Goal: Find specific page/section: Find specific page/section

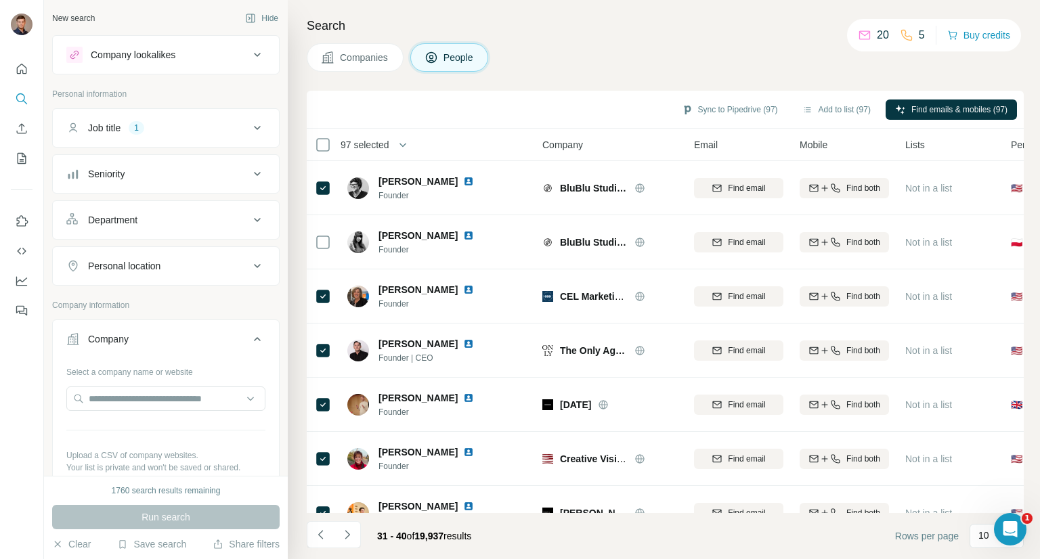
scroll to position [816, 0]
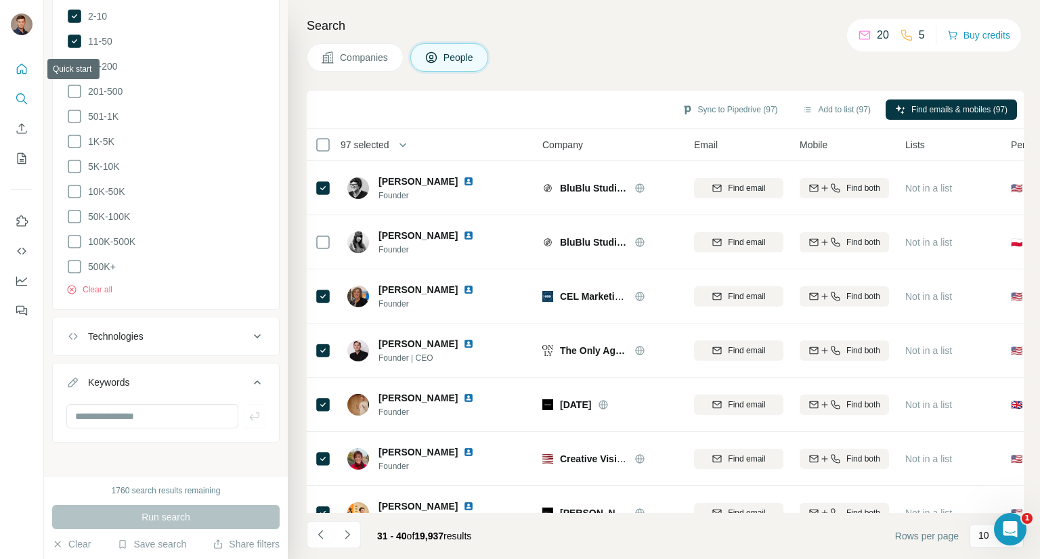
click at [18, 72] on icon "Quick start" at bounding box center [22, 69] width 14 height 14
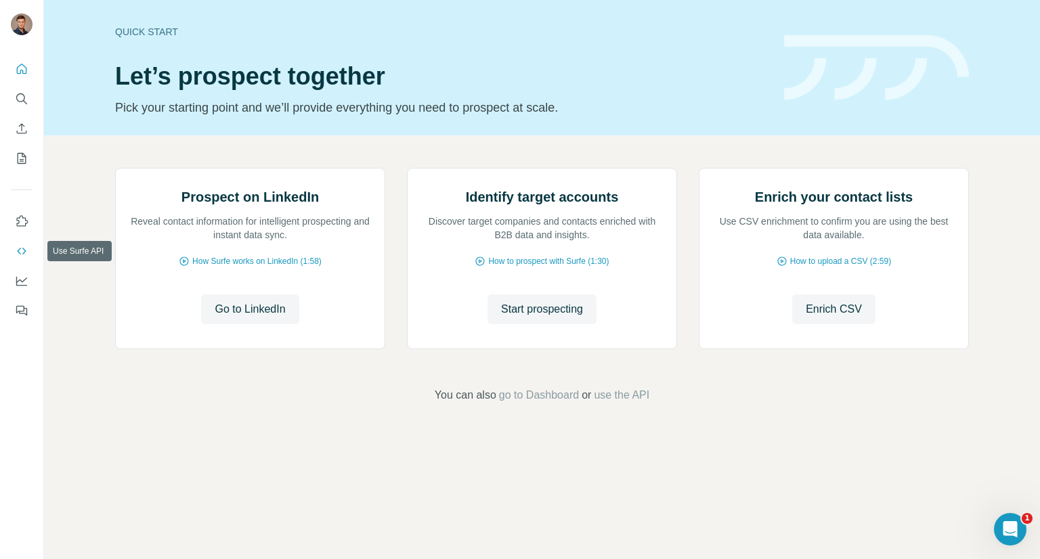
click at [24, 246] on icon "Use Surfe API" at bounding box center [22, 252] width 14 height 14
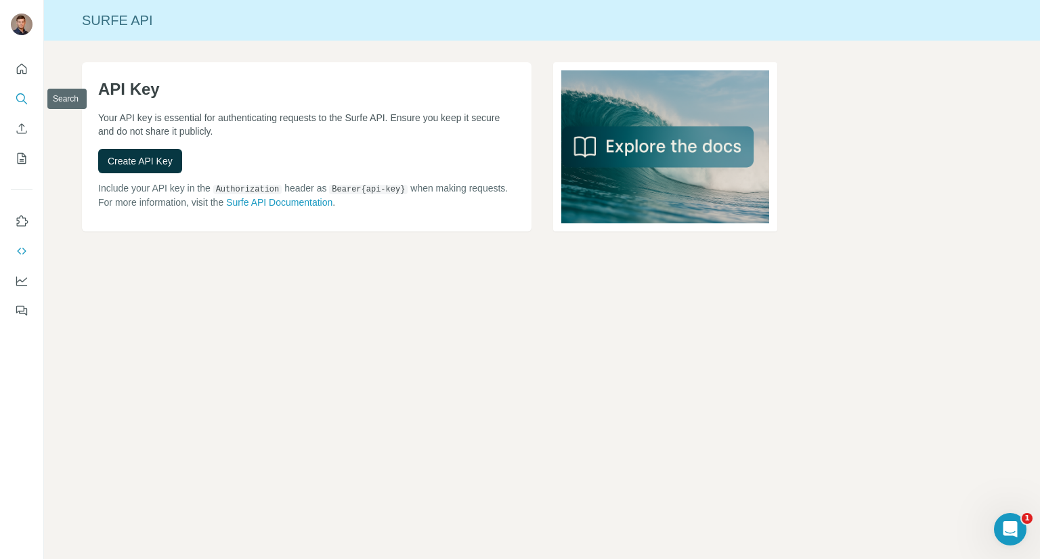
click at [24, 106] on button "Search" at bounding box center [22, 99] width 22 height 24
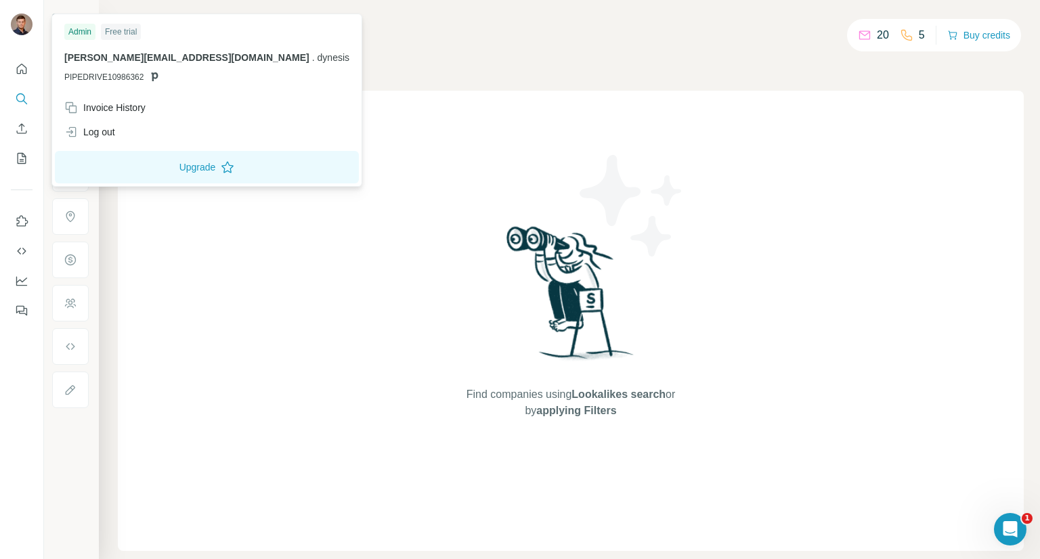
click at [121, 32] on div "Free trial" at bounding box center [121, 32] width 40 height 16
click at [154, 161] on button "Upgrade" at bounding box center [207, 167] width 304 height 33
